Goal: Task Accomplishment & Management: Complete application form

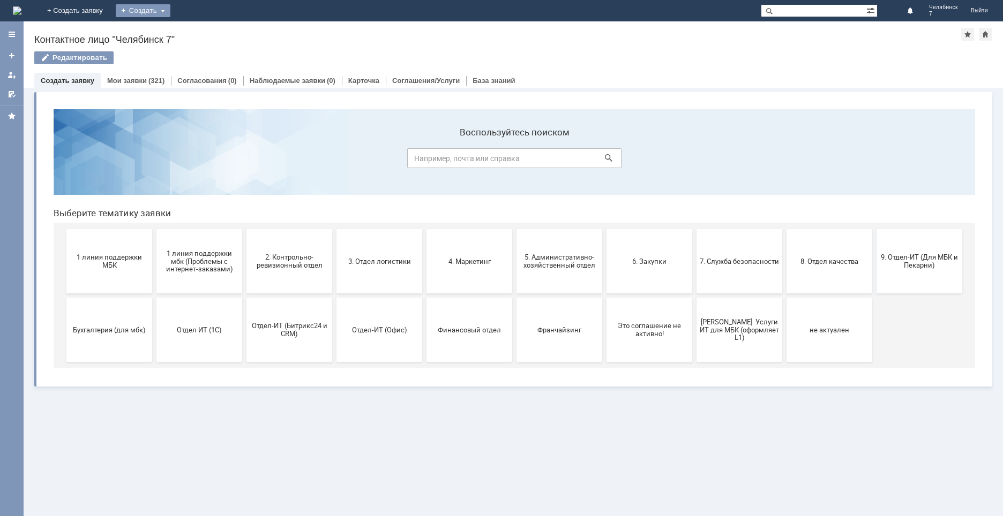
click at [170, 10] on div "Создать" at bounding box center [143, 10] width 55 height 13
click at [170, 11] on div "Создать" at bounding box center [143, 10] width 55 height 13
click at [170, 10] on div "Создать" at bounding box center [143, 10] width 55 height 13
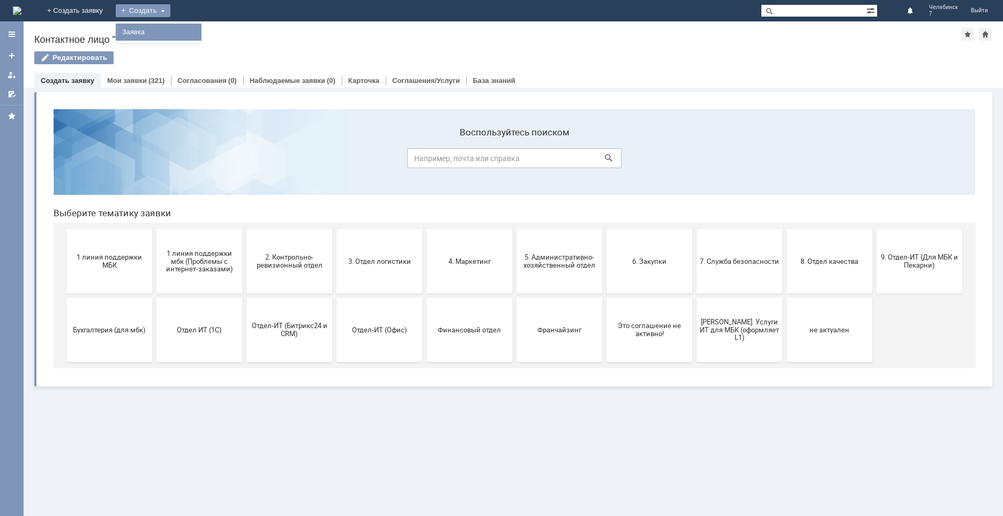
click at [199, 29] on link "Заявка" at bounding box center [158, 32] width 81 height 13
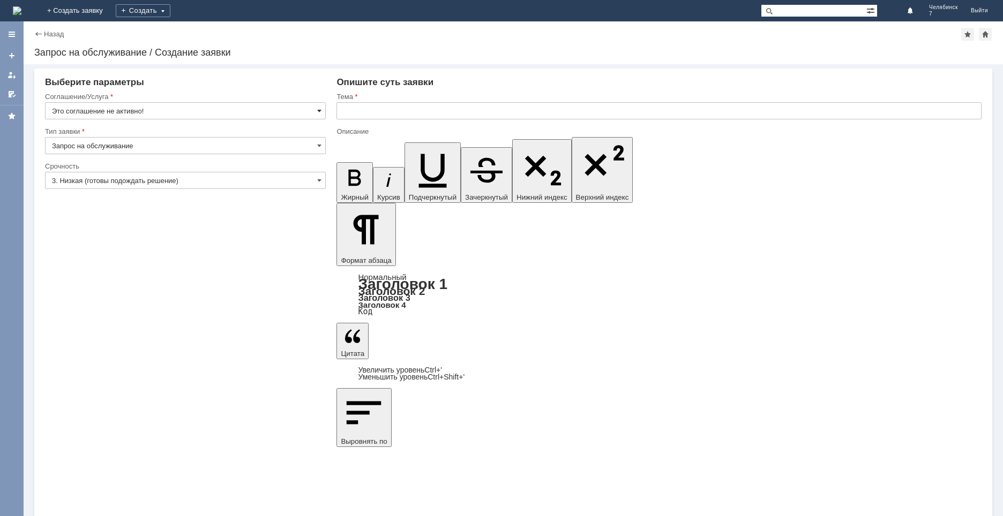
click at [319, 110] on span at bounding box center [319, 111] width 4 height 9
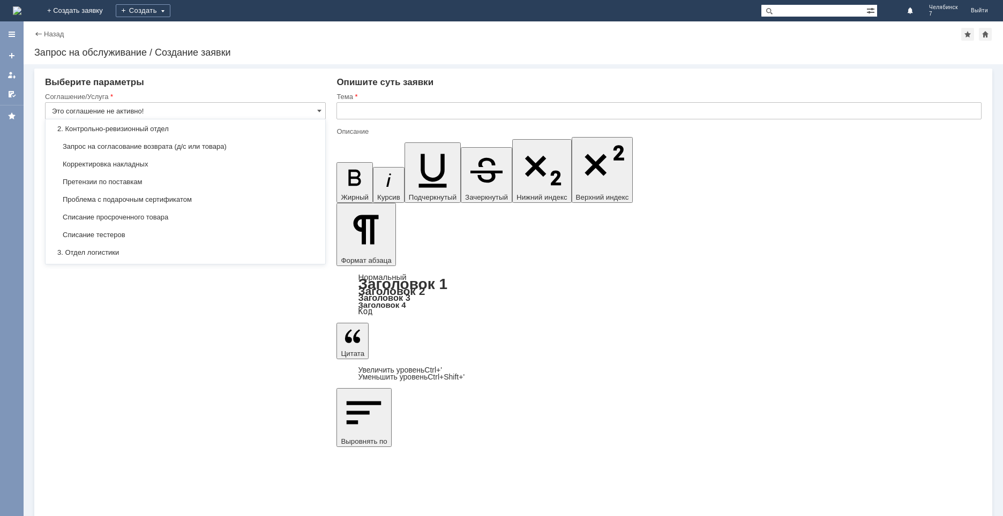
scroll to position [161, 0]
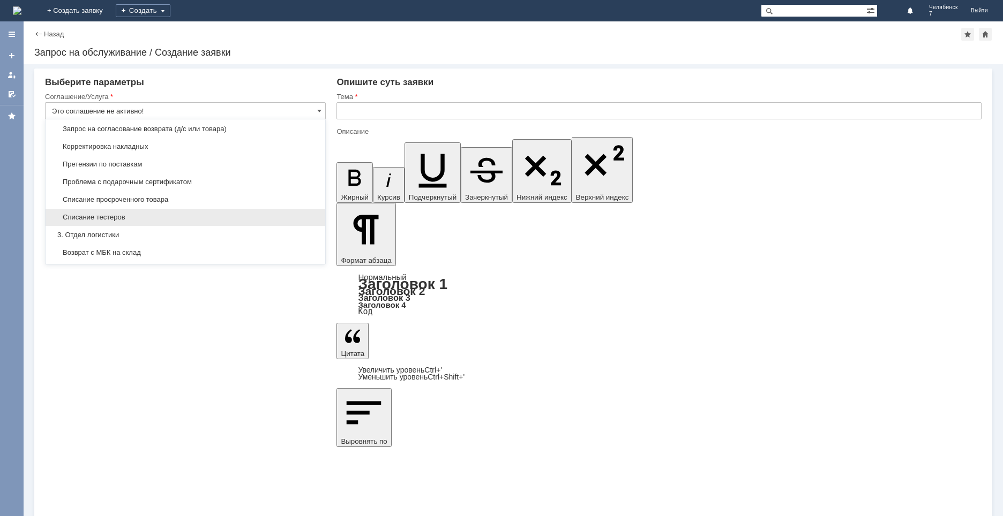
click at [142, 214] on span "Списание тестеров" at bounding box center [185, 217] width 267 height 9
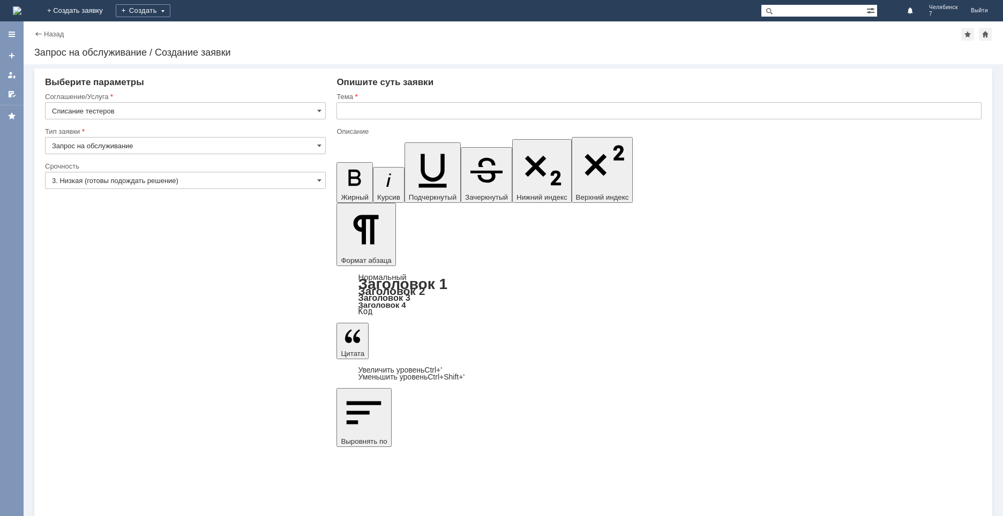
type input "Списание тестеров"
click at [318, 178] on span at bounding box center [319, 180] width 4 height 9
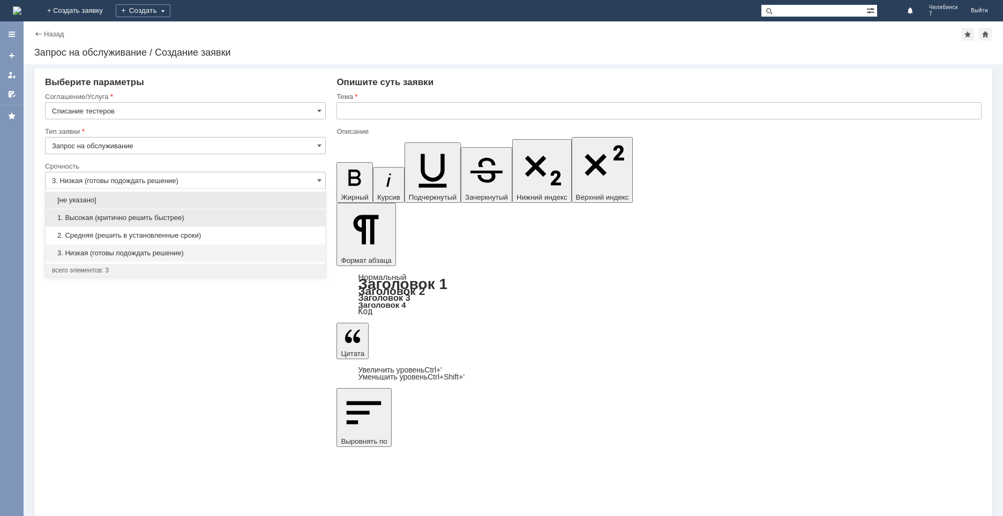
click at [138, 217] on span "1. Высокая (критично решить быстрее)" at bounding box center [185, 218] width 267 height 9
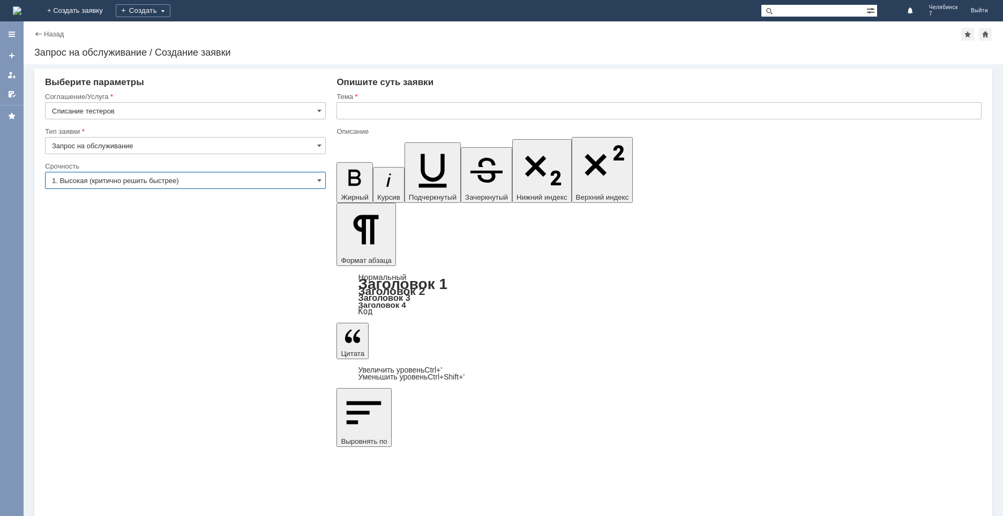
type input "1. Высокая (критично решить быстрее)"
click at [357, 111] on input "text" at bounding box center [658, 110] width 645 height 17
type input "Списание тестерной продукции"
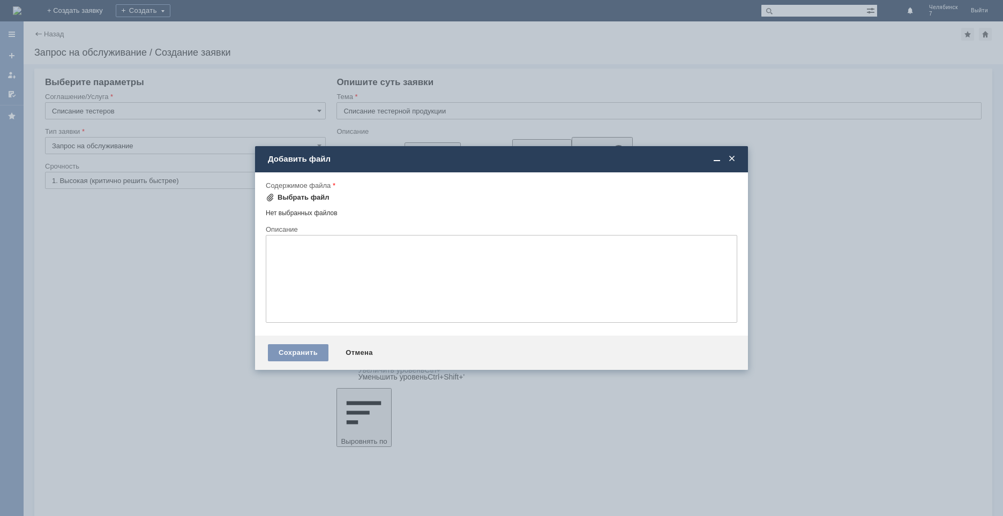
click at [314, 195] on div "Выбрать файл" at bounding box center [303, 197] width 52 height 9
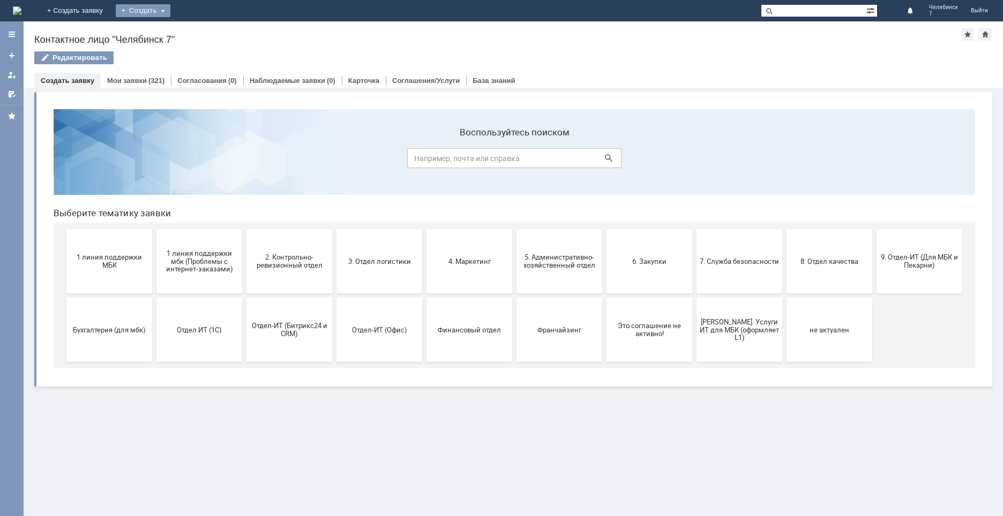
click at [170, 9] on div "Создать" at bounding box center [143, 10] width 55 height 13
click at [199, 31] on link "Заявка" at bounding box center [158, 32] width 81 height 13
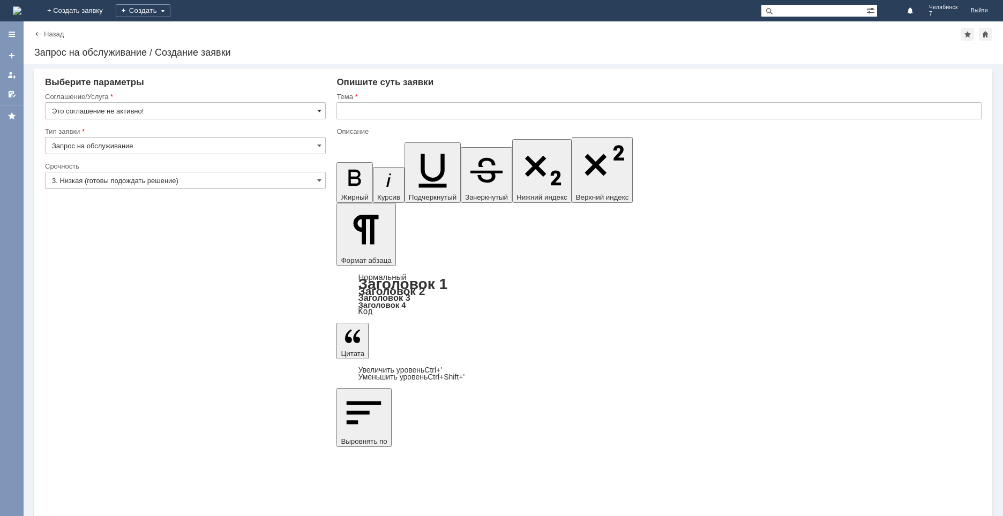
click at [320, 109] on span at bounding box center [319, 111] width 4 height 9
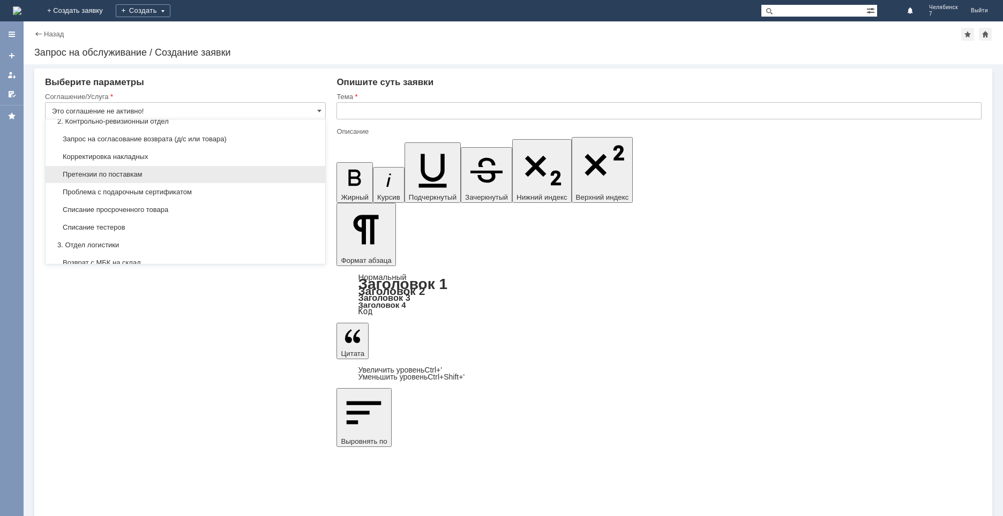
scroll to position [161, 0]
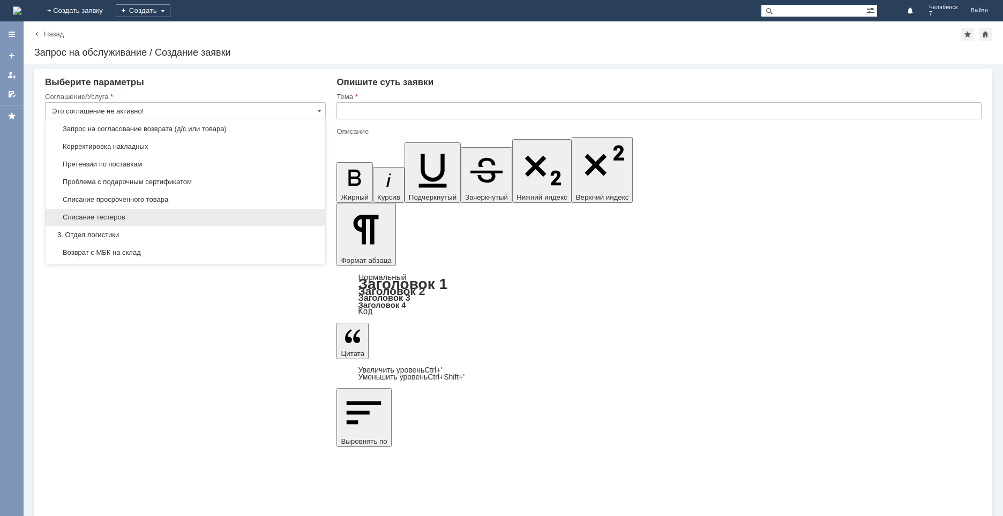
click at [140, 216] on span "Списание тестеров" at bounding box center [185, 217] width 267 height 9
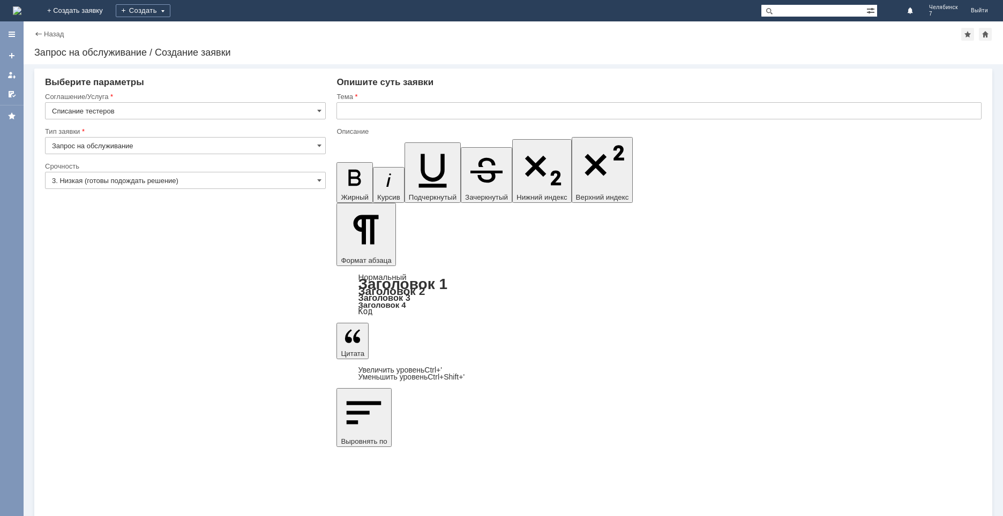
type input "Списание тестеров"
click at [320, 178] on span at bounding box center [319, 180] width 4 height 9
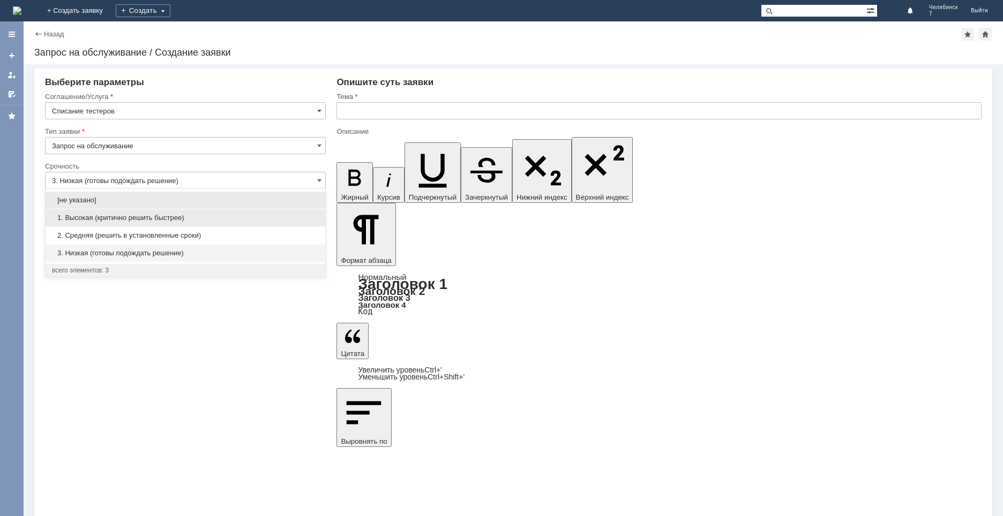
click at [134, 219] on span "1. Высокая (критично решить быстрее)" at bounding box center [185, 218] width 267 height 9
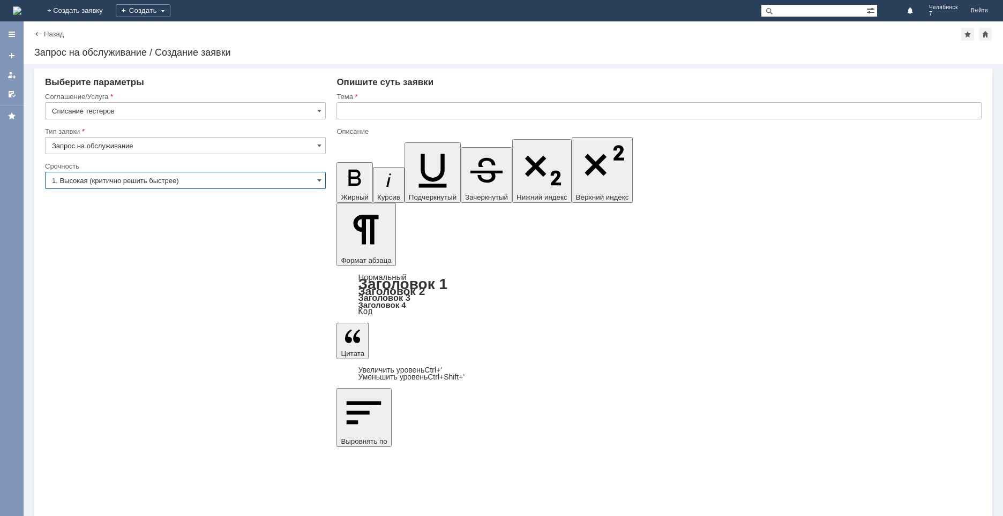
type input "1. Высокая (критично решить быстрее)"
click at [379, 110] on input "text" at bounding box center [658, 110] width 645 height 17
type input "с"
type input "Списание тестерной продукции"
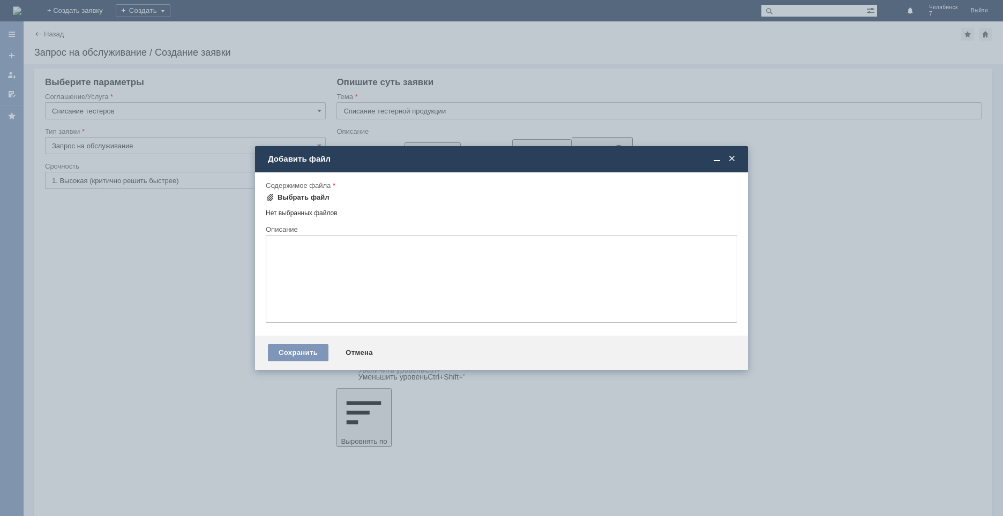
click at [319, 197] on div "Выбрать файл" at bounding box center [303, 197] width 52 height 9
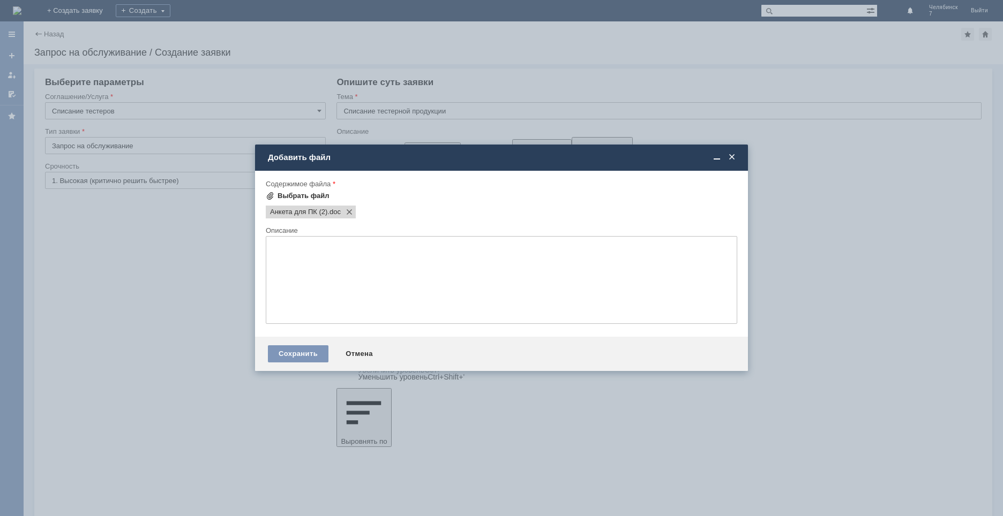
scroll to position [0, 0]
click at [317, 213] on span "Анкета для ПК (2)" at bounding box center [298, 212] width 57 height 9
click at [424, 208] on div "Анкета для ПК (2) .doc" at bounding box center [499, 211] width 473 height 15
click at [731, 153] on span at bounding box center [731, 158] width 11 height 10
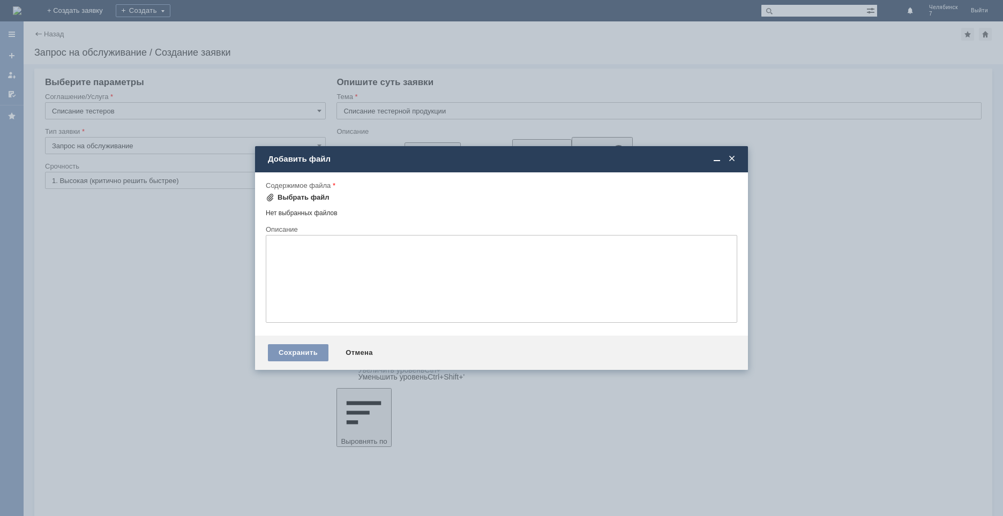
click at [317, 196] on div "Выбрать файл" at bounding box center [303, 197] width 52 height 9
click at [293, 352] on div "Сохранить" at bounding box center [298, 352] width 61 height 17
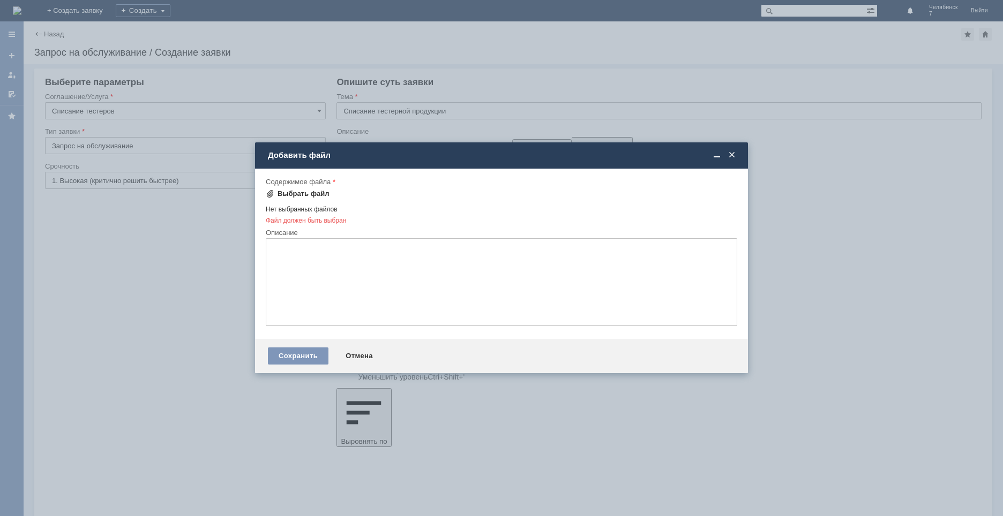
click at [311, 190] on div "Выбрать файл" at bounding box center [303, 194] width 52 height 9
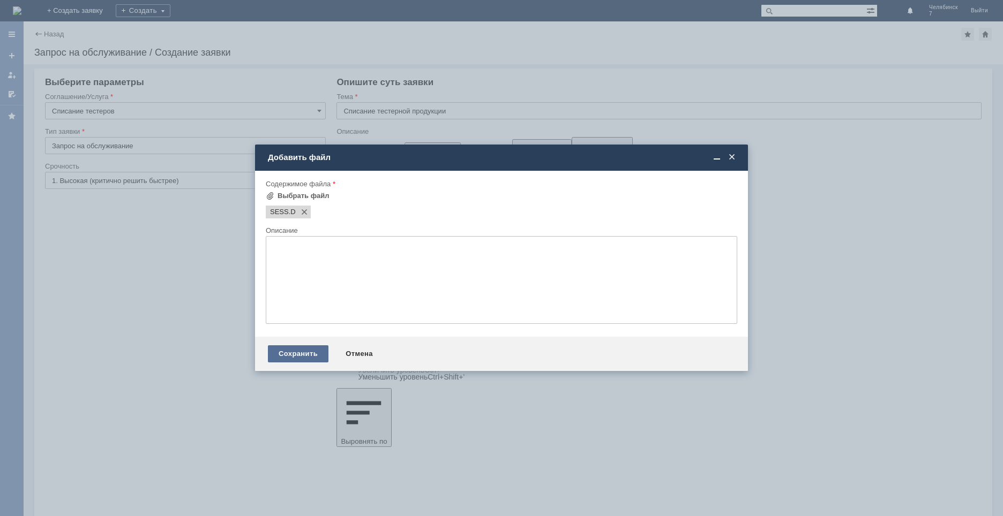
click at [308, 349] on div "Сохранить" at bounding box center [298, 353] width 61 height 17
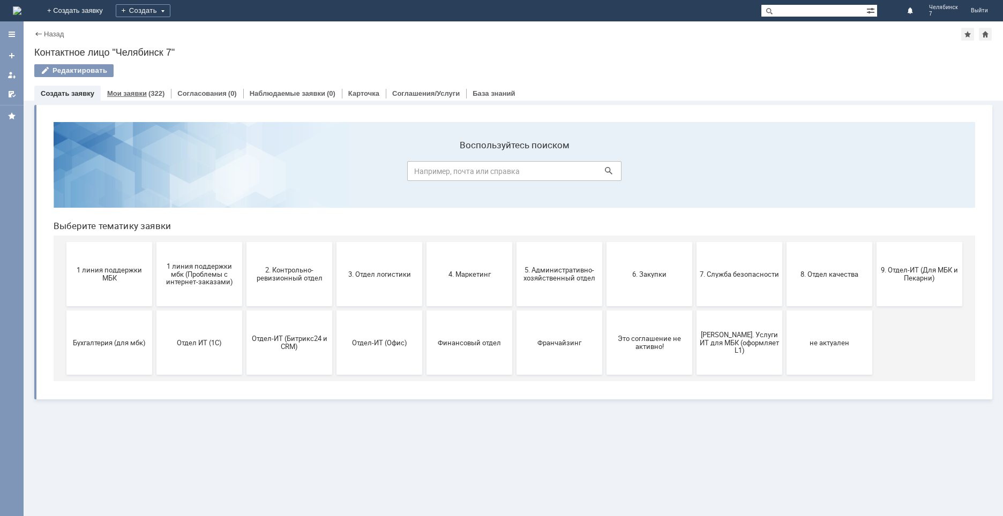
click at [148, 93] on div "(322)" at bounding box center [156, 93] width 16 height 8
